Goal: Register for event/course

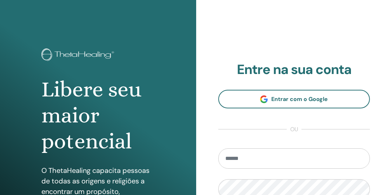
click at [290, 161] on input "email" at bounding box center [294, 158] width 152 height 20
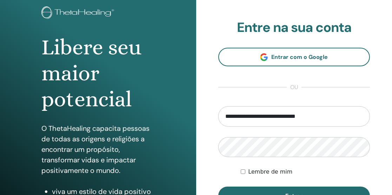
scroll to position [45, 0]
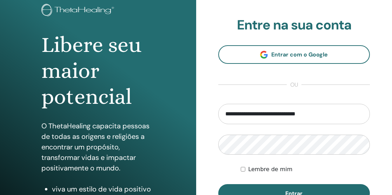
type input "**********"
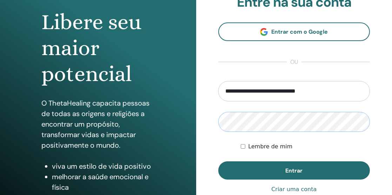
scroll to position [68, 0]
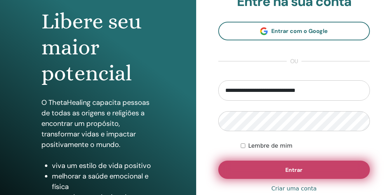
click at [303, 165] on button "Entrar" at bounding box center [294, 170] width 152 height 18
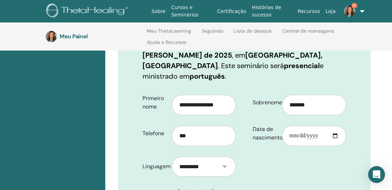
scroll to position [135, 0]
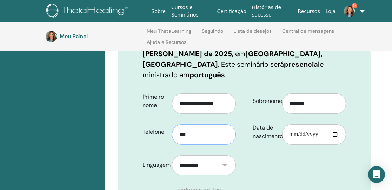
click at [198, 125] on input "***" at bounding box center [204, 134] width 64 height 20
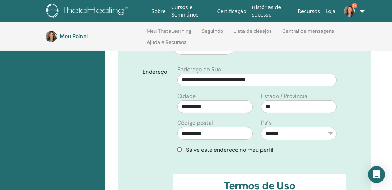
scroll to position [256, 0]
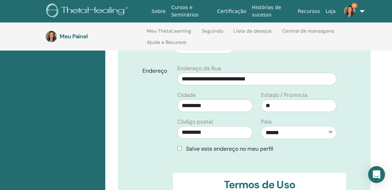
type input "**********"
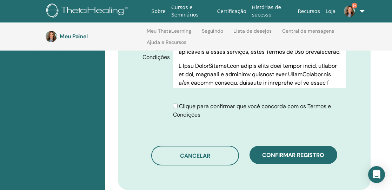
scroll to position [412, 0]
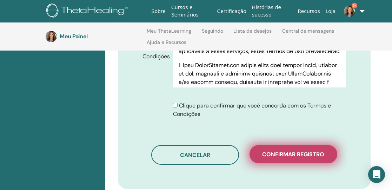
click at [292, 150] on font "Confirmar registro" at bounding box center [293, 153] width 62 height 7
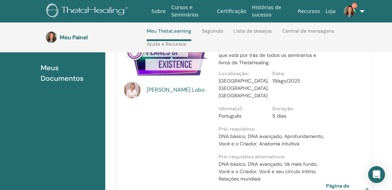
scroll to position [137, 0]
click at [359, 9] on link "9+" at bounding box center [350, 11] width 24 height 22
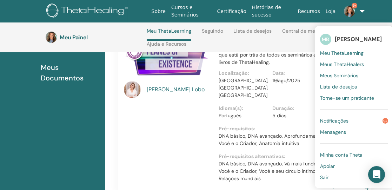
click at [320, 178] on font "Sair" at bounding box center [324, 177] width 8 height 6
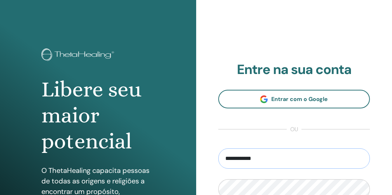
click at [236, 156] on input "**********" at bounding box center [294, 158] width 152 height 20
click at [258, 157] on input "**********" at bounding box center [294, 158] width 152 height 20
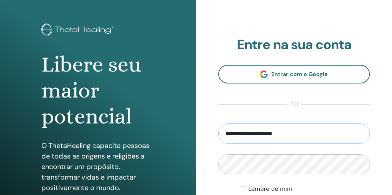
scroll to position [26, 0]
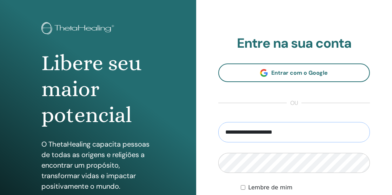
type input "**********"
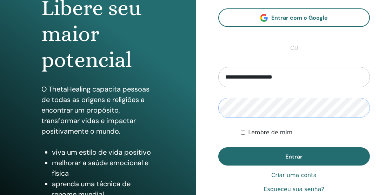
scroll to position [82, 0]
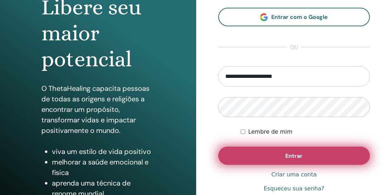
click at [286, 156] on font "Entrar" at bounding box center [293, 155] width 17 height 7
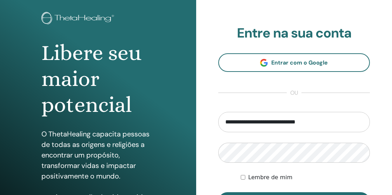
scroll to position [39, 0]
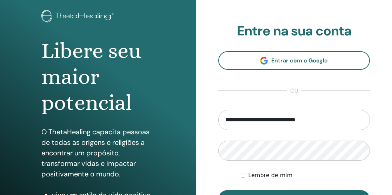
type input "**********"
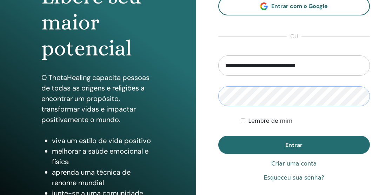
scroll to position [94, 0]
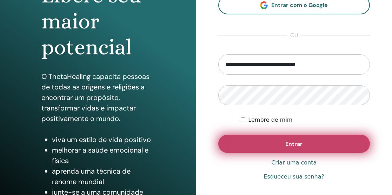
click at [307, 143] on button "Entrar" at bounding box center [294, 144] width 152 height 18
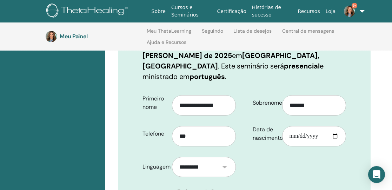
scroll to position [133, 0]
click at [224, 126] on input "***" at bounding box center [204, 136] width 64 height 20
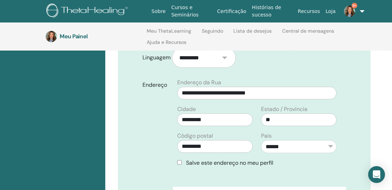
scroll to position [257, 0]
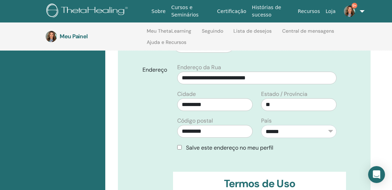
type input "**********"
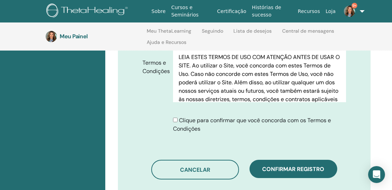
scroll to position [397, 0]
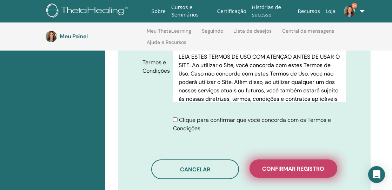
click at [288, 165] on font "Confirmar registro" at bounding box center [293, 168] width 62 height 7
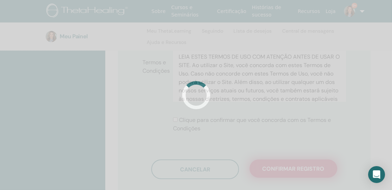
click at [288, 157] on div at bounding box center [196, 95] width 392 height 190
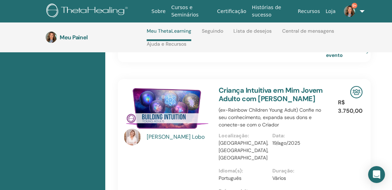
scroll to position [273, 0]
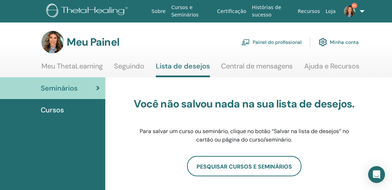
click at [358, 13] on link "9+" at bounding box center [350, 11] width 24 height 22
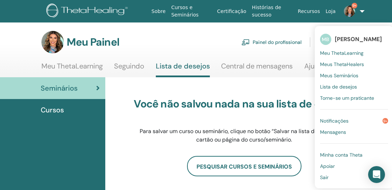
click at [320, 175] on font "Sair" at bounding box center [324, 177] width 8 height 6
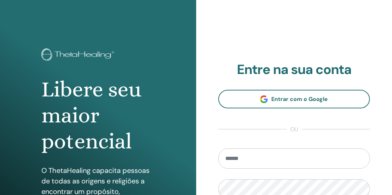
click at [285, 166] on input "email" at bounding box center [294, 158] width 152 height 20
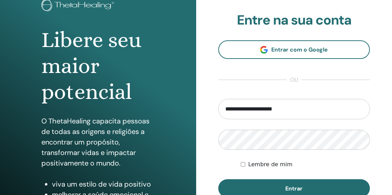
scroll to position [51, 0]
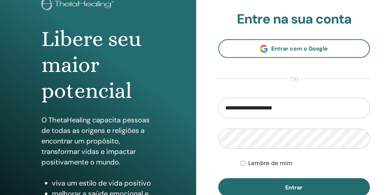
type input "**********"
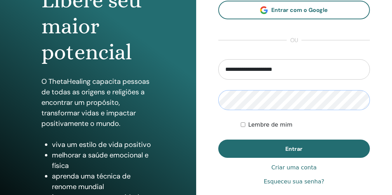
scroll to position [103, 0]
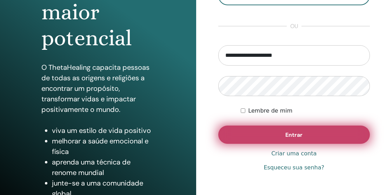
click at [296, 132] on font "Entrar" at bounding box center [293, 134] width 17 height 7
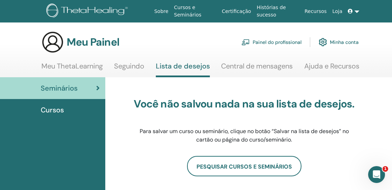
click at [357, 11] on link at bounding box center [353, 11] width 17 height 13
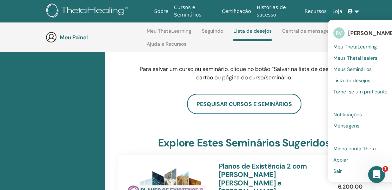
scroll to position [92, 0]
click at [341, 169] on font "Sair" at bounding box center [337, 171] width 8 height 6
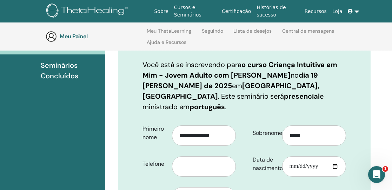
scroll to position [104, 0]
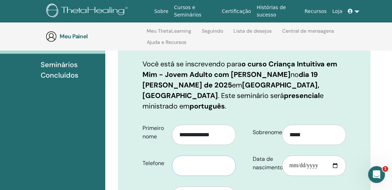
click at [204, 158] on input "text" at bounding box center [204, 165] width 64 height 20
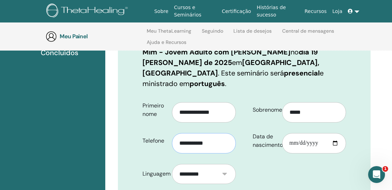
scroll to position [126, 0]
type input "**********"
click at [289, 133] on input "Data de nascimento" at bounding box center [314, 143] width 64 height 20
type input "**********"
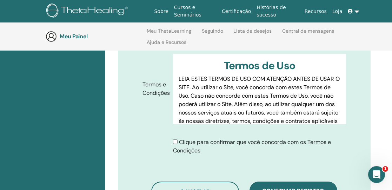
scroll to position [378, 0]
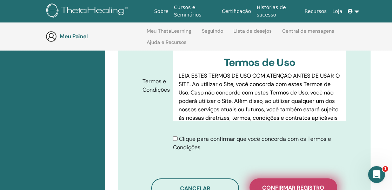
click at [287, 184] on font "Confirmar registro" at bounding box center [293, 187] width 62 height 7
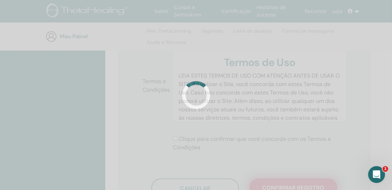
click at [287, 176] on div at bounding box center [196, 95] width 392 height 190
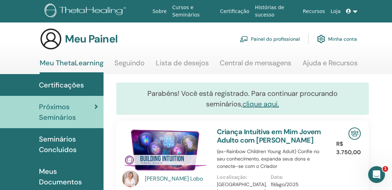
scroll to position [3, 2]
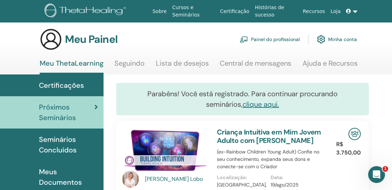
click at [357, 12] on link at bounding box center [351, 11] width 17 height 13
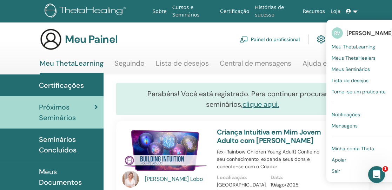
click at [339, 171] on font "Sair" at bounding box center [335, 171] width 8 height 6
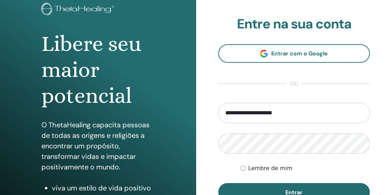
scroll to position [53, 0]
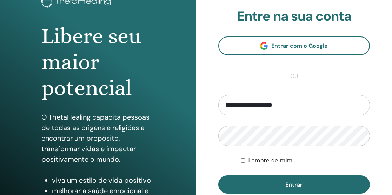
type input "**********"
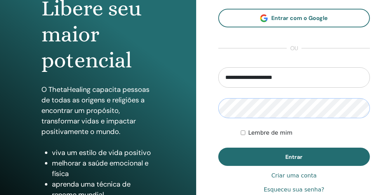
scroll to position [82, 0]
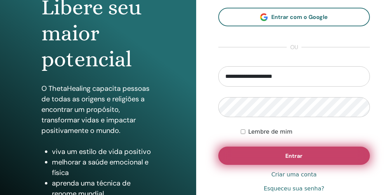
click at [295, 154] on font "Entrar" at bounding box center [293, 155] width 17 height 7
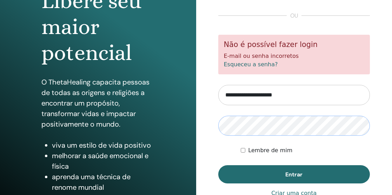
scroll to position [89, 0]
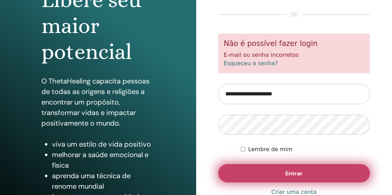
click at [283, 171] on button "Entrar" at bounding box center [294, 173] width 152 height 18
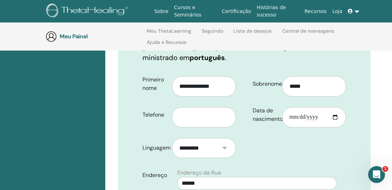
scroll to position [155, 0]
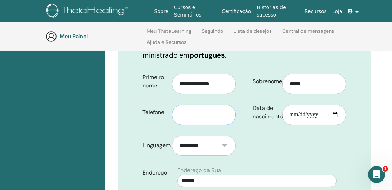
click at [211, 107] on input "text" at bounding box center [204, 115] width 64 height 20
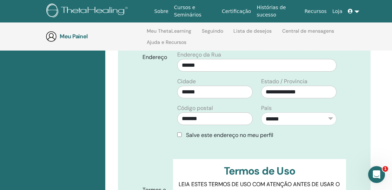
scroll to position [270, 0]
type input "**********"
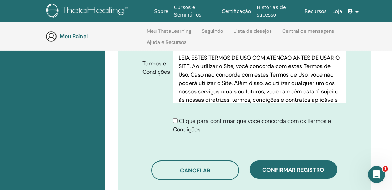
scroll to position [399, 0]
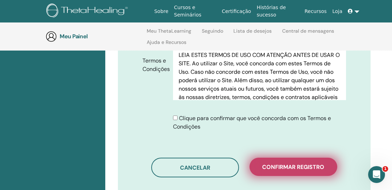
click at [287, 163] on font "Confirmar registro" at bounding box center [293, 166] width 62 height 7
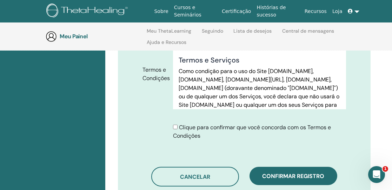
scroll to position [438, 0]
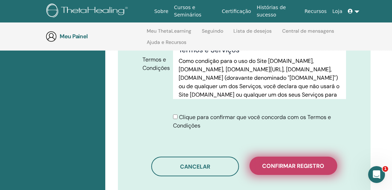
click at [307, 162] on font "Confirmar registro" at bounding box center [293, 165] width 62 height 7
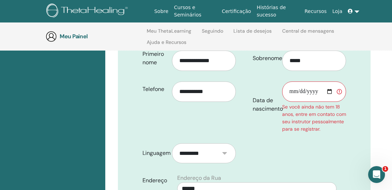
scroll to position [177, 0]
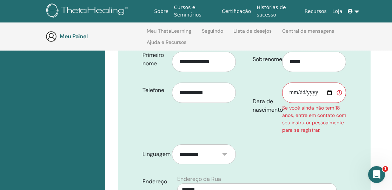
click at [294, 82] on input "Data de nascimento" at bounding box center [314, 92] width 64 height 20
type input "**********"
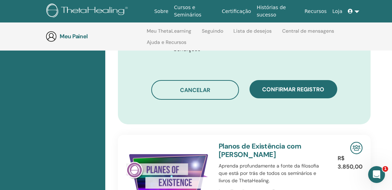
scroll to position [508, 0]
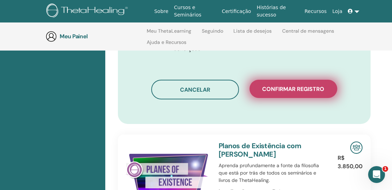
click at [296, 85] on font "Confirmar registro" at bounding box center [293, 88] width 62 height 7
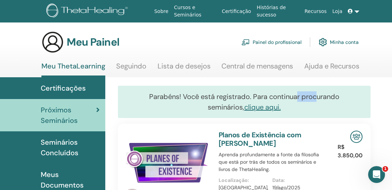
drag, startPoint x: 0, startPoint y: 0, endPoint x: 278, endPoint y: 87, distance: 291.5
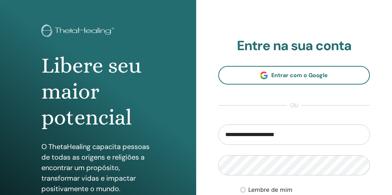
scroll to position [34, 0]
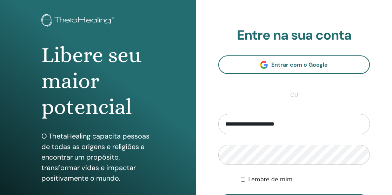
type input "**********"
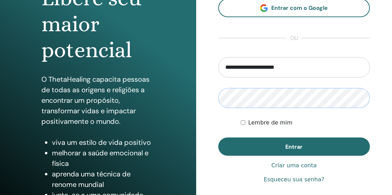
scroll to position [102, 0]
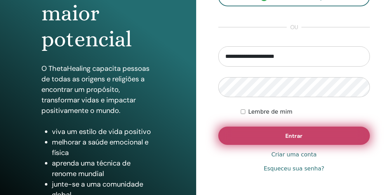
click at [295, 134] on font "Entrar" at bounding box center [293, 135] width 17 height 7
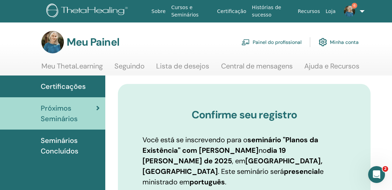
click at [54, 41] on img at bounding box center [52, 42] width 22 height 22
click at [62, 45] on img at bounding box center [52, 42] width 22 height 22
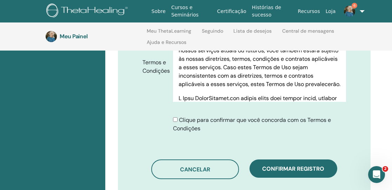
scroll to position [403, 0]
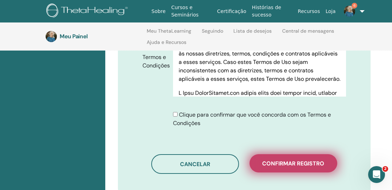
click at [289, 160] on font "Confirmar registro" at bounding box center [293, 163] width 62 height 7
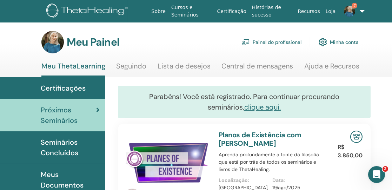
click at [338, 43] on font "Minha conta" at bounding box center [344, 42] width 29 height 6
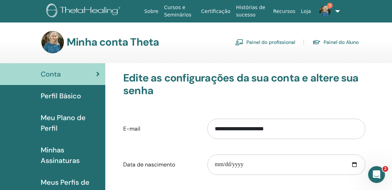
click at [322, 12] on img at bounding box center [324, 11] width 11 height 11
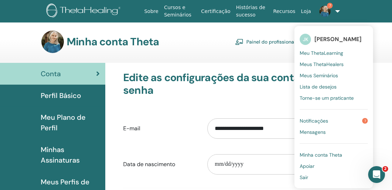
scroll to position [2, 0]
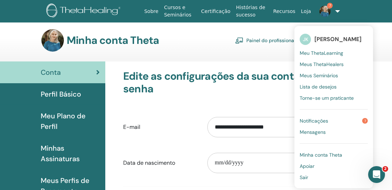
click at [80, 41] on font "Minha conta Theta" at bounding box center [113, 40] width 92 height 14
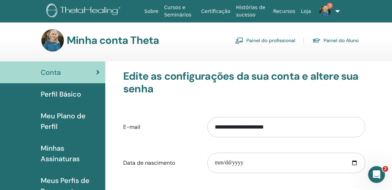
click at [58, 40] on img at bounding box center [52, 40] width 22 height 22
click at [339, 40] on font "Painel do Aluno" at bounding box center [340, 41] width 35 height 6
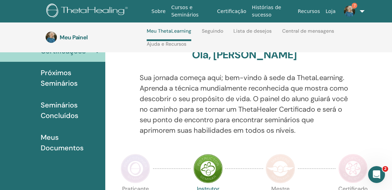
scroll to position [16, 0]
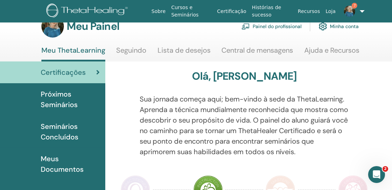
click at [66, 125] on font "Seminários Concluídos" at bounding box center [60, 132] width 38 height 20
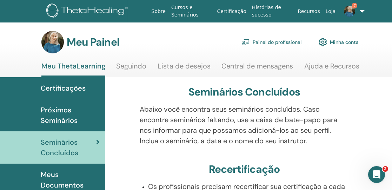
click at [184, 15] on font "Cursos e Seminários" at bounding box center [184, 11] width 27 height 13
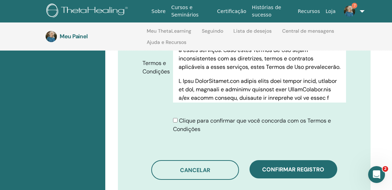
scroll to position [396, 0]
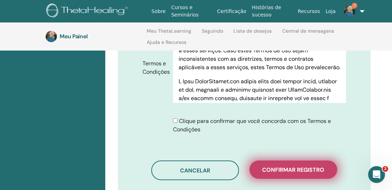
click at [305, 166] on font "Confirmar registro" at bounding box center [293, 169] width 62 height 7
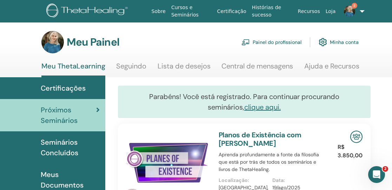
click at [55, 36] on img at bounding box center [52, 42] width 22 height 22
click at [347, 13] on img at bounding box center [349, 11] width 11 height 11
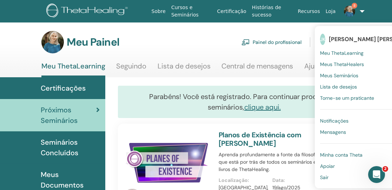
click at [347, 13] on img at bounding box center [349, 11] width 11 height 11
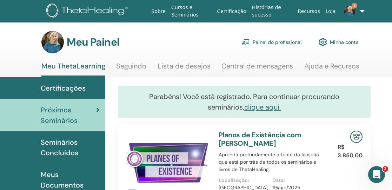
click at [347, 13] on img at bounding box center [349, 11] width 11 height 11
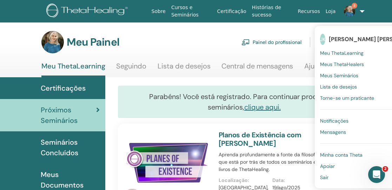
click at [347, 122] on link "Notificações 8" at bounding box center [359, 120] width 79 height 11
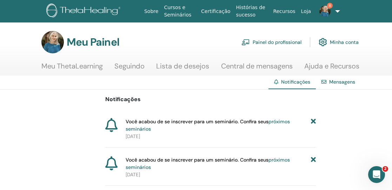
click at [322, 11] on img at bounding box center [324, 11] width 11 height 11
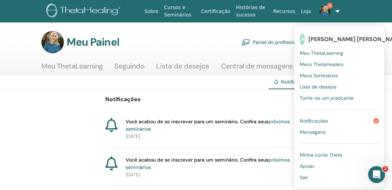
click at [301, 40] on font "JK" at bounding box center [302, 39] width 5 height 6
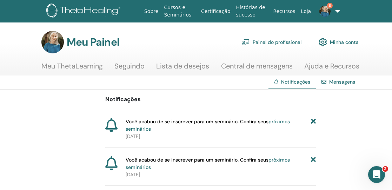
click at [55, 42] on img at bounding box center [52, 42] width 22 height 22
click at [87, 42] on font "Meu Painel" at bounding box center [93, 42] width 53 height 14
click at [328, 40] on link "Minha conta" at bounding box center [339, 41] width 40 height 15
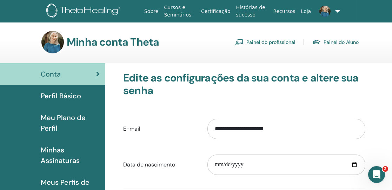
click at [59, 38] on img at bounding box center [52, 42] width 22 height 22
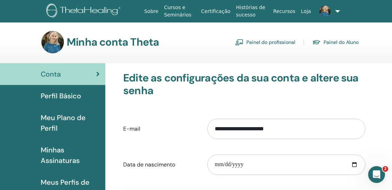
drag, startPoint x: 59, startPoint y: 38, endPoint x: 64, endPoint y: 39, distance: 4.6
click at [64, 39] on div "Minha conta Theta Painel do profissional Painel do Aluno" at bounding box center [199, 42] width 317 height 22
